Goal: Find specific page/section: Find specific page/section

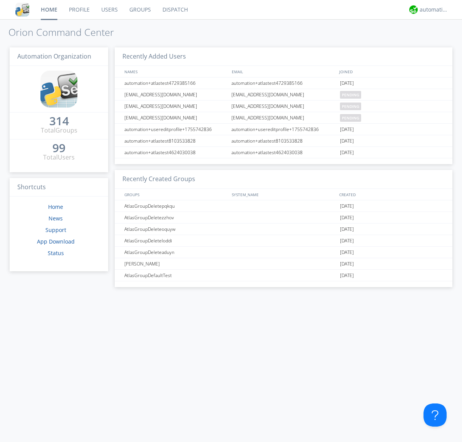
click at [175, 10] on link "Dispatch" at bounding box center [175, 9] width 37 height 19
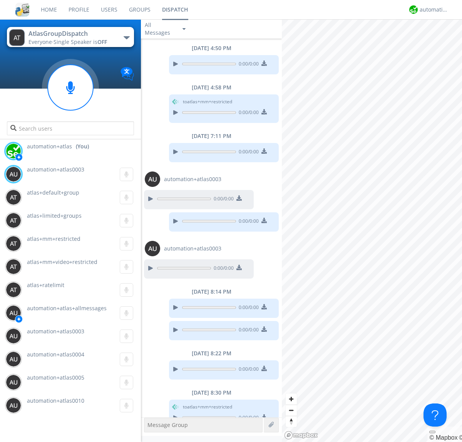
scroll to position [390, 0]
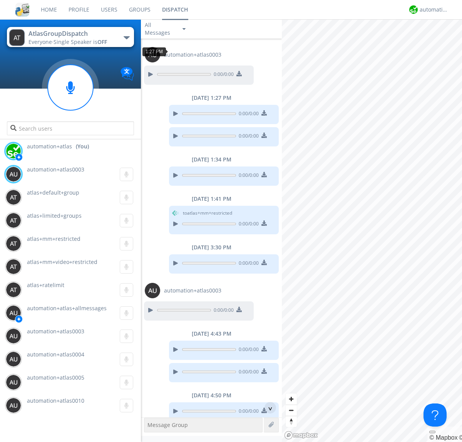
scroll to position [92, 0]
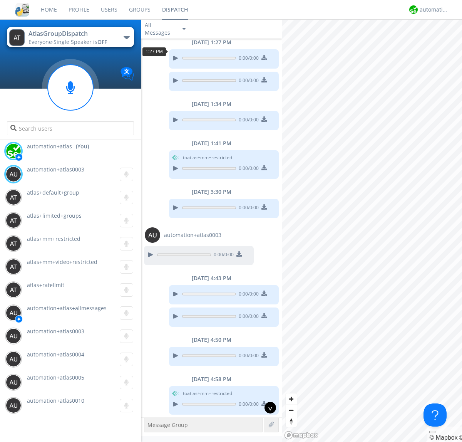
click at [267, 408] on div "^" at bounding box center [271, 408] width 12 height 12
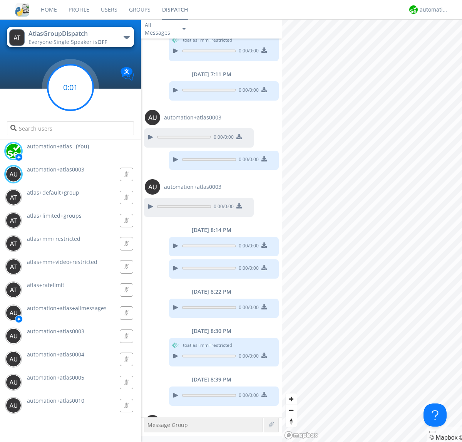
scroll to position [461, 0]
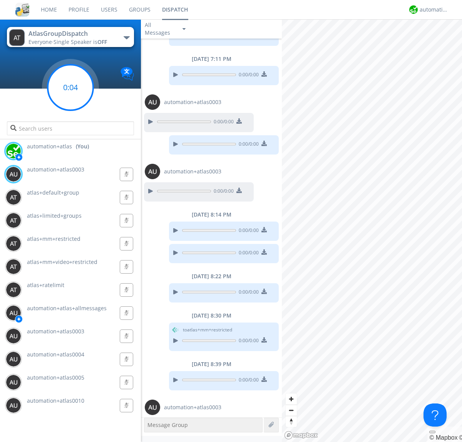
click at [71, 87] on g at bounding box center [70, 87] width 45 height 45
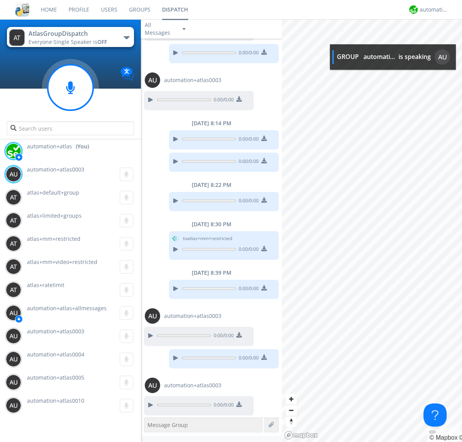
scroll to position [554, 0]
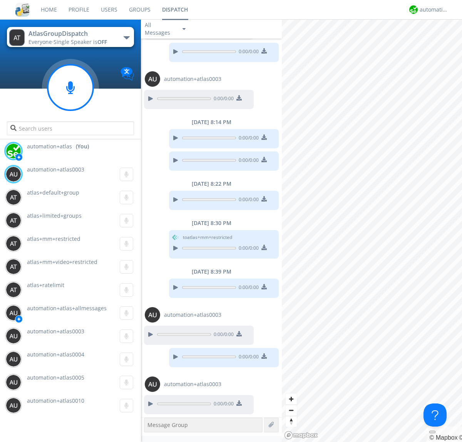
click at [126, 37] on div "button" at bounding box center [127, 37] width 6 height 3
click at [0, 0] on span "AtlasGroupDispatch2" at bounding box center [0, 0] width 0 height 0
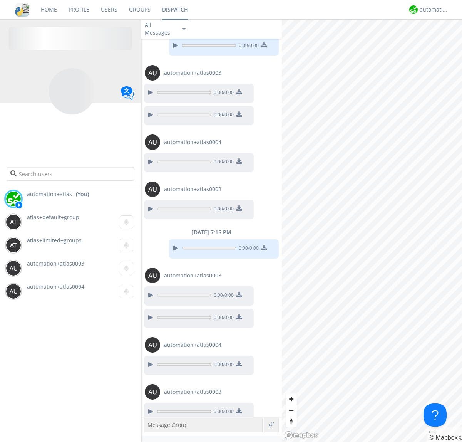
scroll to position [205, 0]
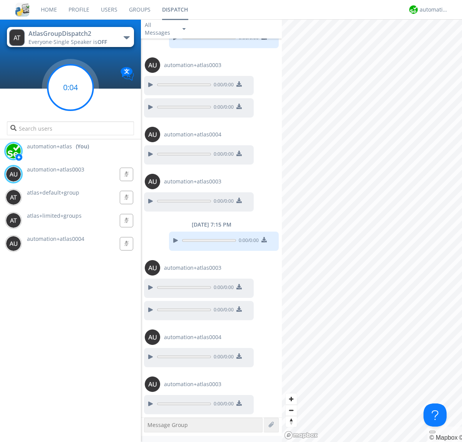
click at [71, 87] on g at bounding box center [70, 87] width 45 height 45
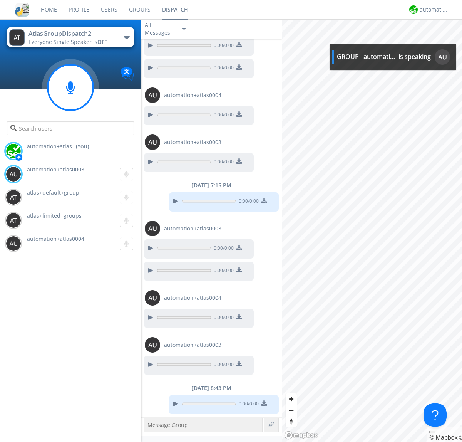
scroll to position [291, 0]
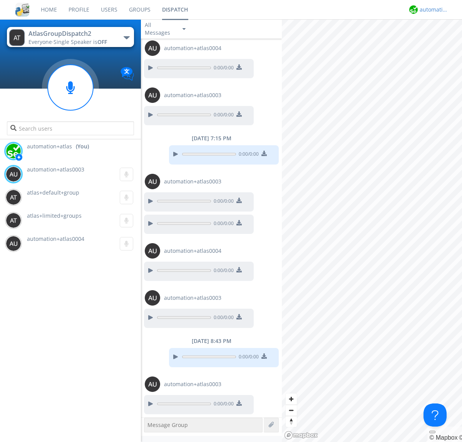
click at [432, 10] on div "automation+atlas" at bounding box center [434, 10] width 29 height 8
